Goal: Task Accomplishment & Management: Complete application form

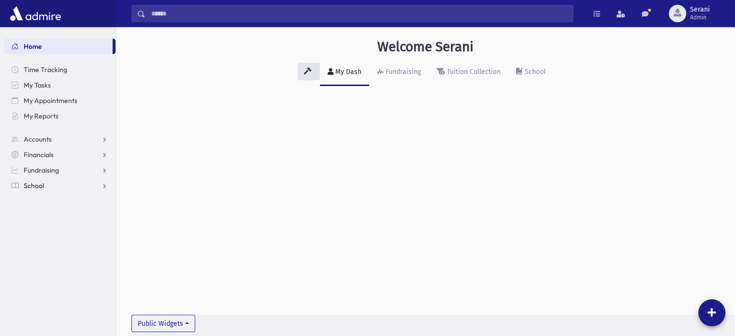
click at [64, 185] on link "School" at bounding box center [60, 185] width 112 height 15
click at [32, 189] on span "School" at bounding box center [34, 185] width 20 height 9
click at [63, 219] on link "Attendance" at bounding box center [60, 216] width 112 height 15
click at [58, 218] on span "Attendance" at bounding box center [47, 216] width 36 height 9
click at [52, 217] on span "Attendance" at bounding box center [47, 216] width 36 height 9
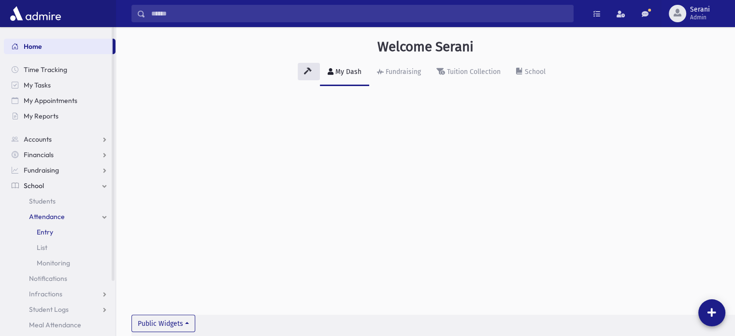
click at [44, 230] on span "Entry" at bounding box center [45, 232] width 16 height 9
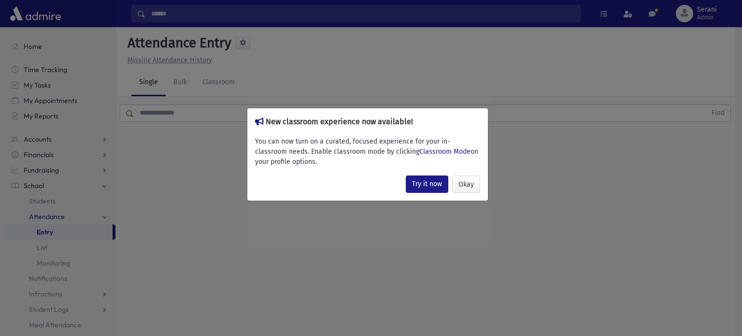
drag, startPoint x: 283, startPoint y: 146, endPoint x: 352, endPoint y: 169, distance: 73.1
click at [352, 170] on div "New classroom experience now available! You can now turn on a curated, focused …" at bounding box center [368, 154] width 242 height 93
click at [474, 185] on button "Okay" at bounding box center [466, 183] width 28 height 17
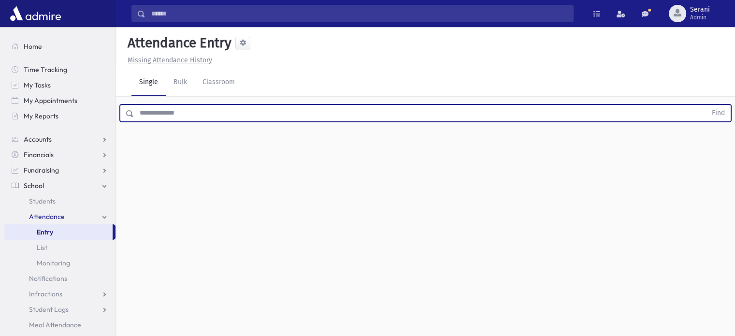
click at [232, 113] on input "text" at bounding box center [420, 112] width 573 height 17
type input "*****"
click at [706, 105] on button "Find" at bounding box center [718, 113] width 25 height 16
